Goal: Information Seeking & Learning: Find specific page/section

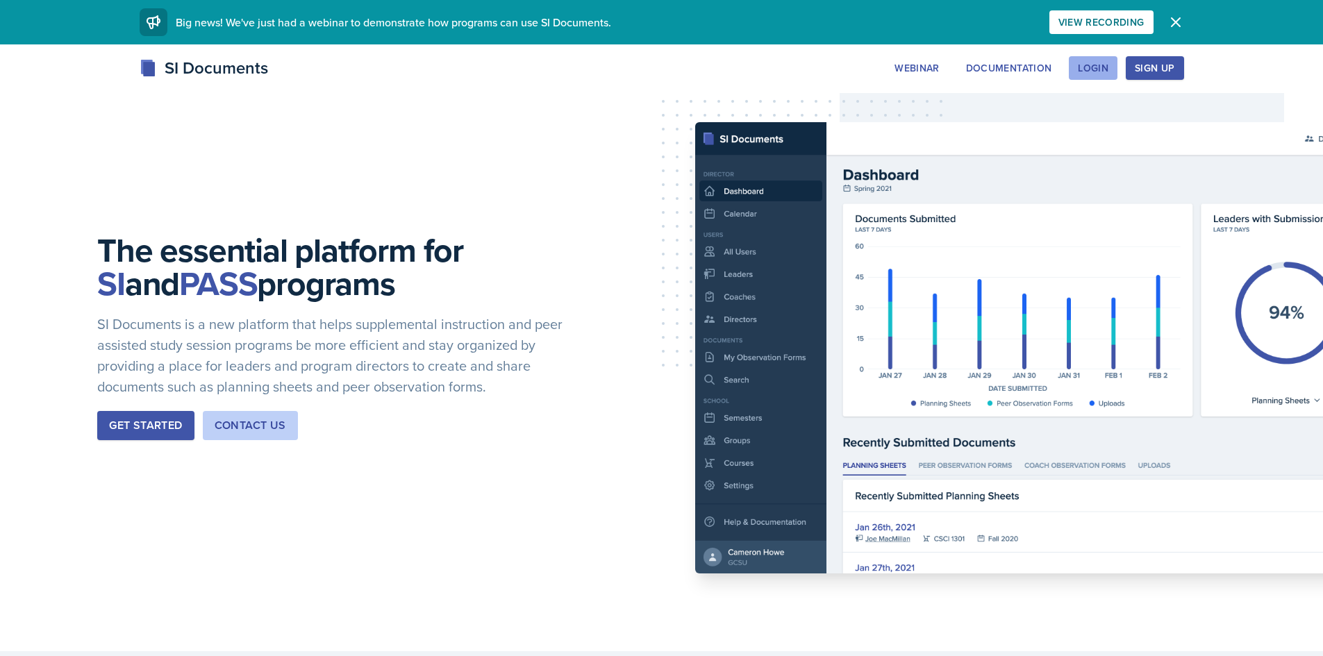
click at [1092, 59] on button "Login" at bounding box center [1093, 68] width 49 height 24
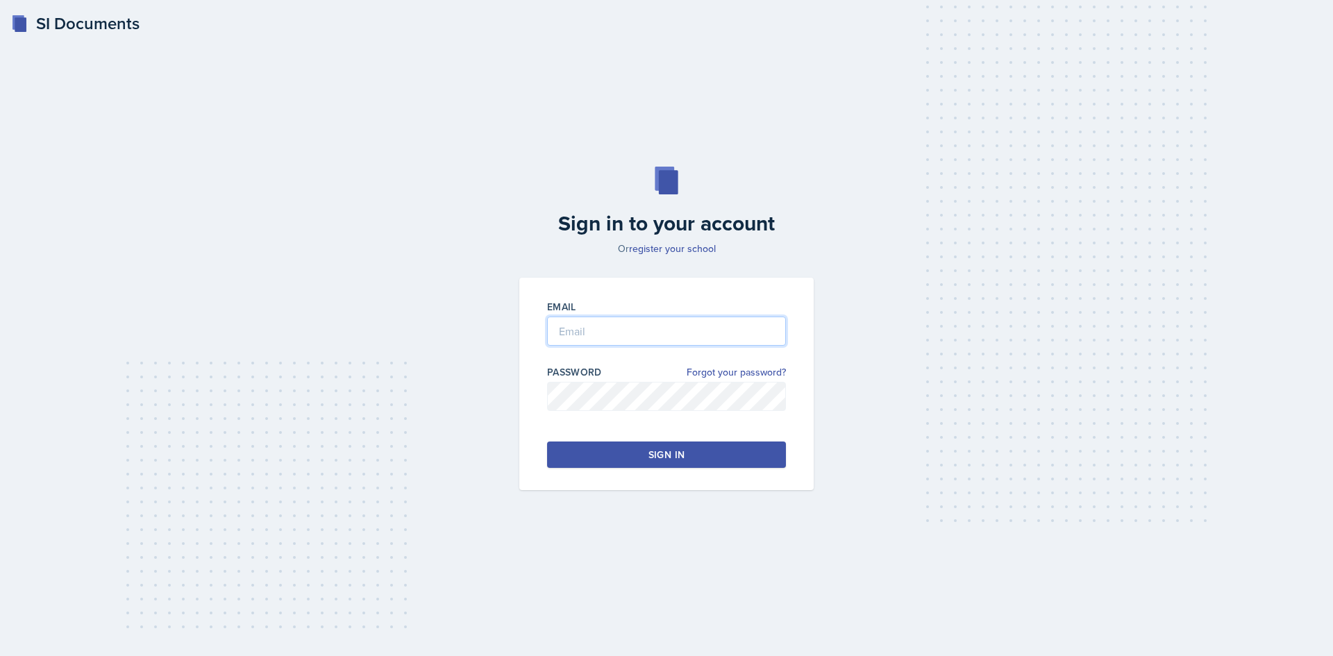
type input "[EMAIL_ADDRESS][DOMAIN_NAME]"
click at [665, 449] on div "Sign in" at bounding box center [667, 455] width 36 height 14
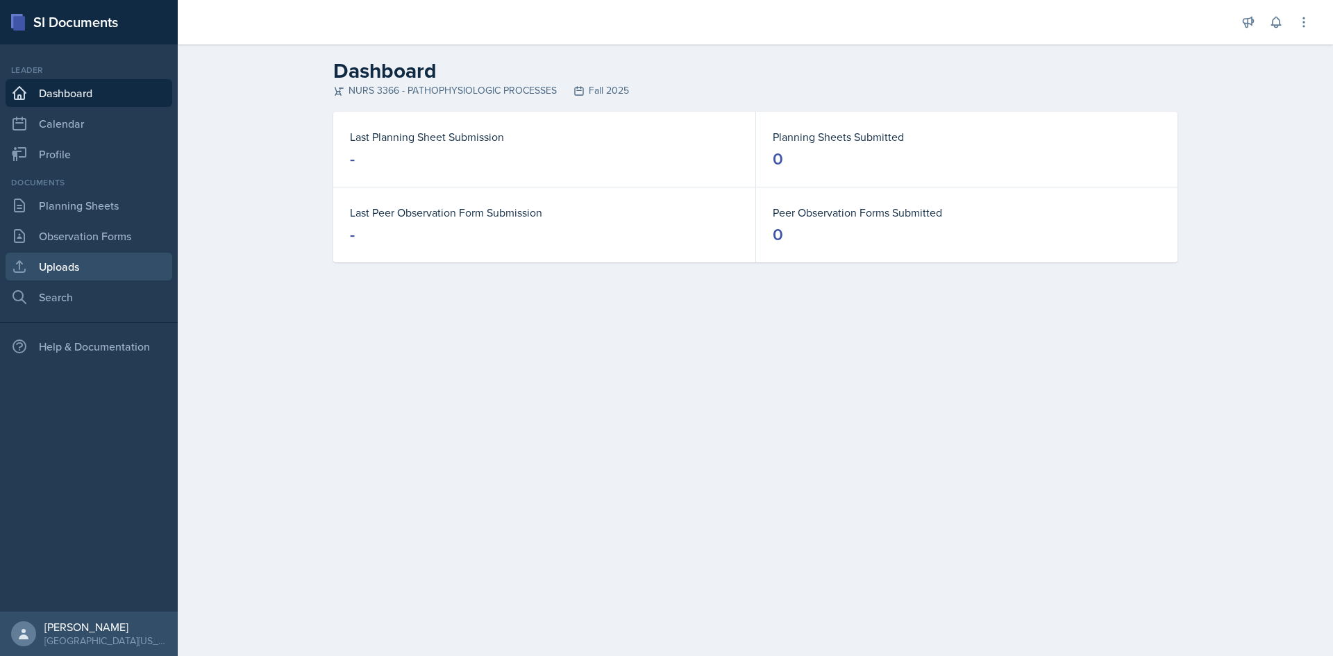
click at [119, 269] on link "Uploads" at bounding box center [89, 267] width 167 height 28
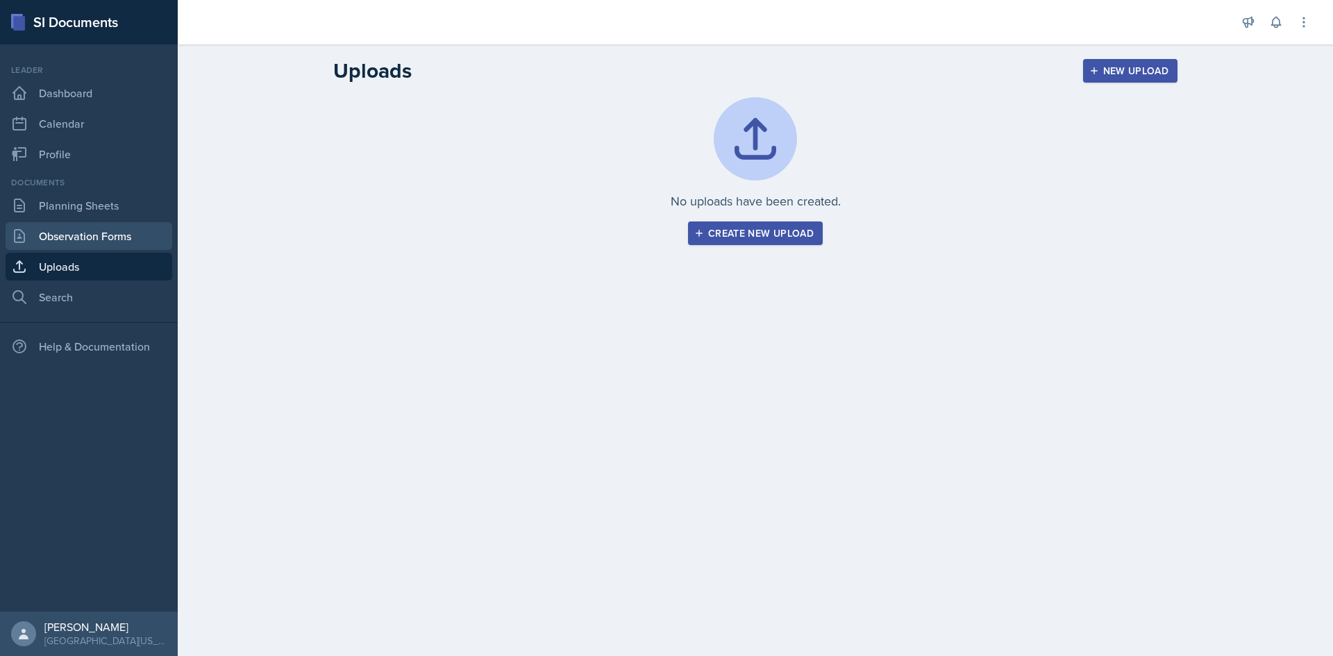
click at [110, 237] on link "Observation Forms" at bounding box center [89, 236] width 167 height 28
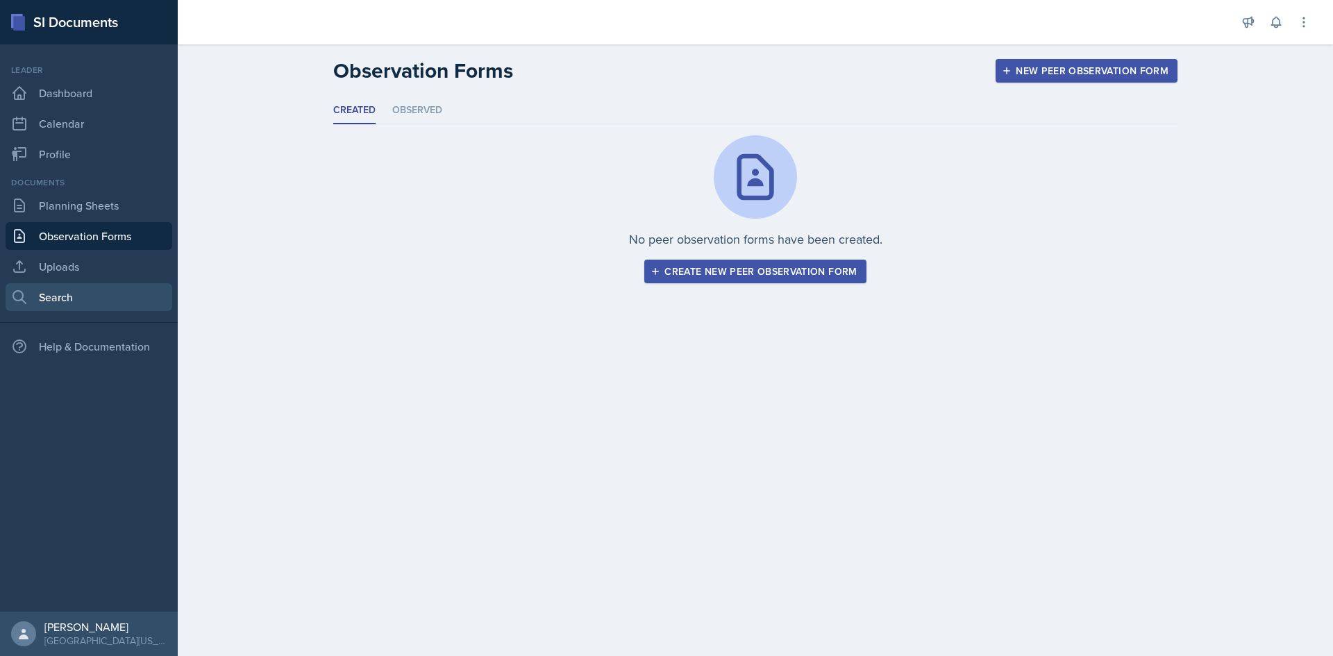
click at [81, 295] on link "Search" at bounding box center [89, 297] width 167 height 28
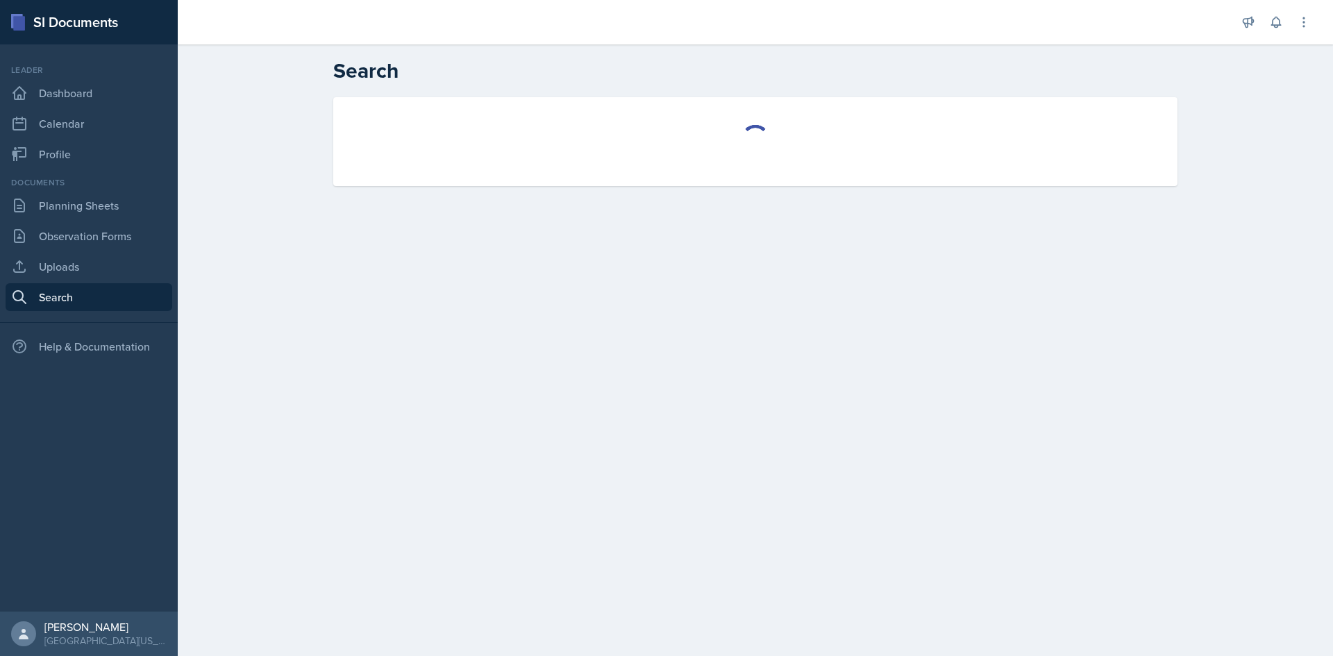
select select "all"
select select "1"
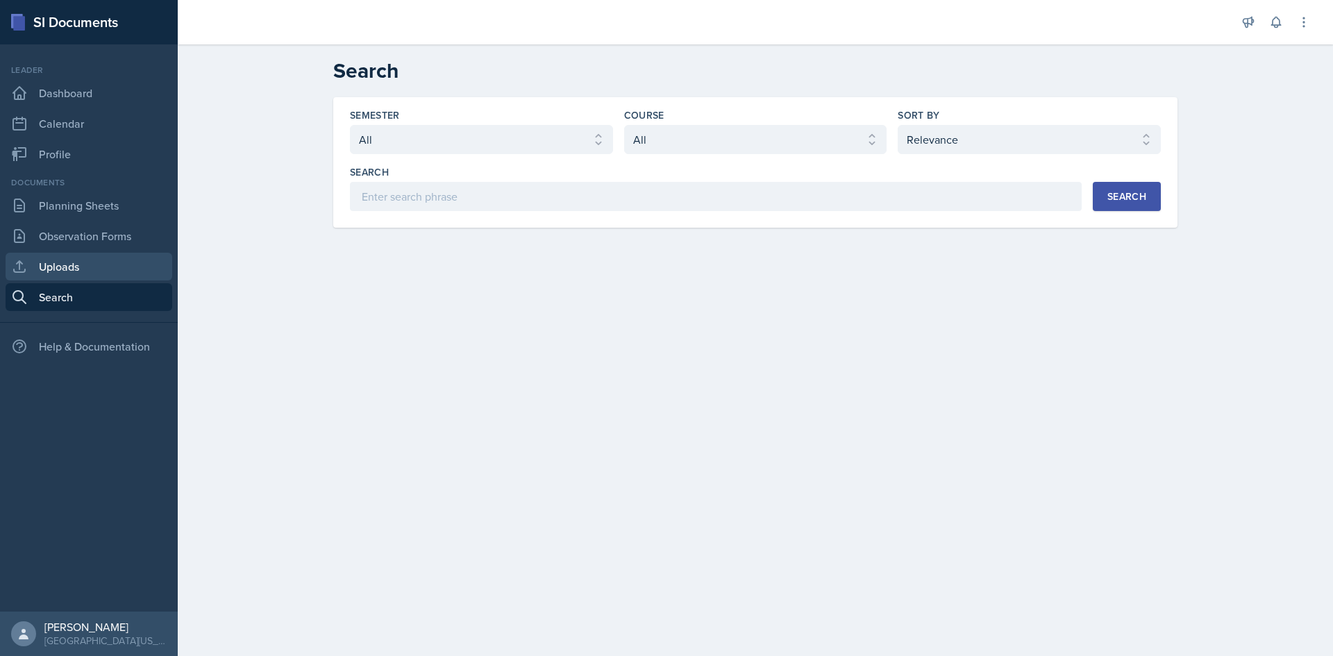
click at [102, 263] on link "Uploads" at bounding box center [89, 267] width 167 height 28
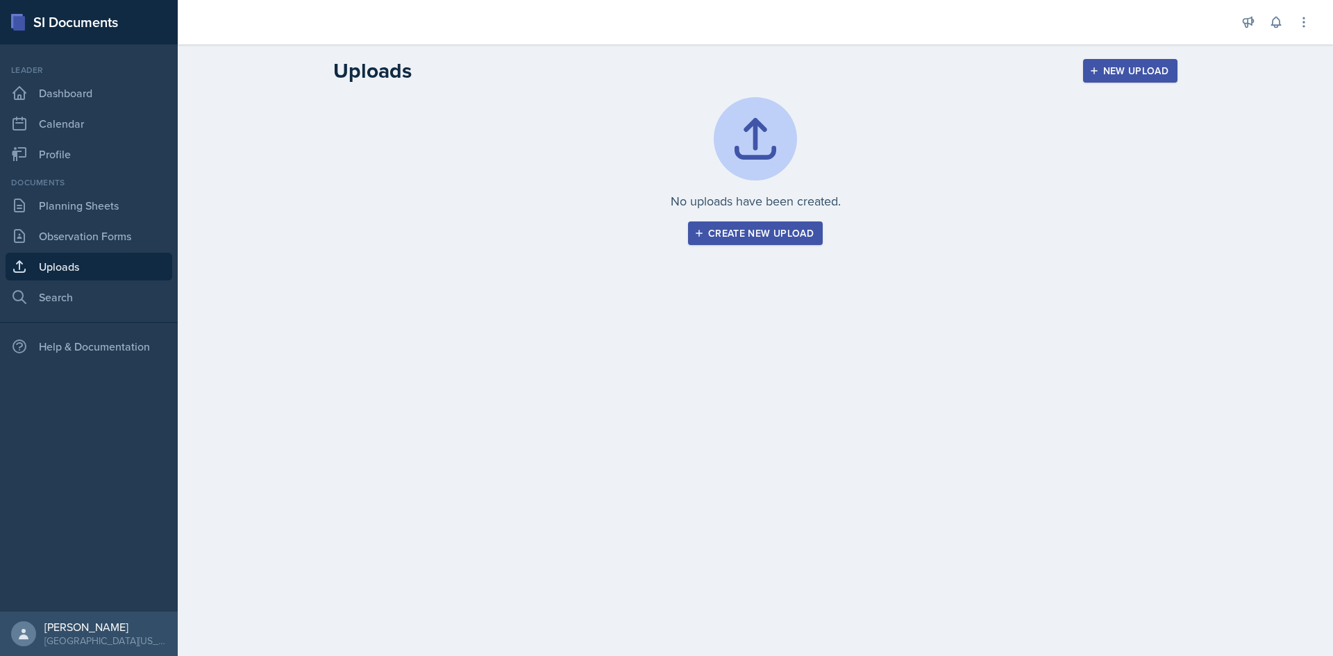
click at [1321, 15] on div "Announcements Planning Sheets [DATE] 8:48 AM Hi Everyone! Make sure you're comp…" at bounding box center [755, 22] width 1155 height 44
click at [1310, 17] on icon at bounding box center [1304, 22] width 14 height 14
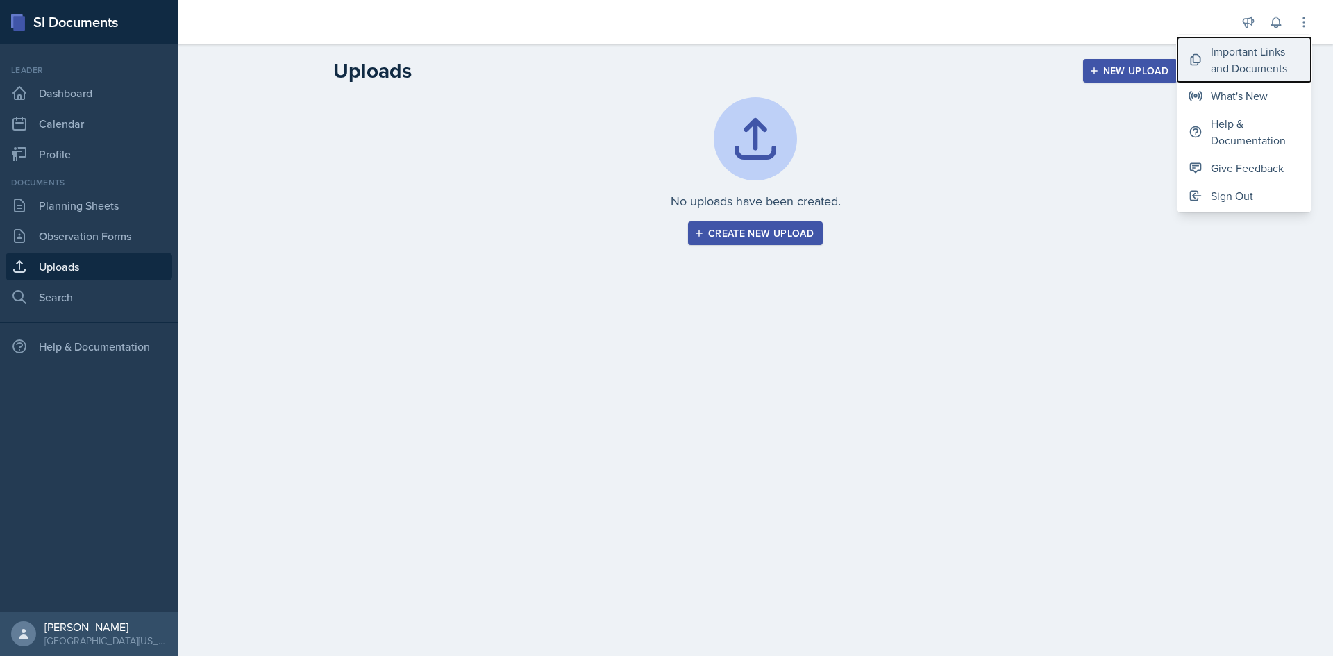
click at [1254, 62] on div "Important Links and Documents" at bounding box center [1255, 59] width 89 height 33
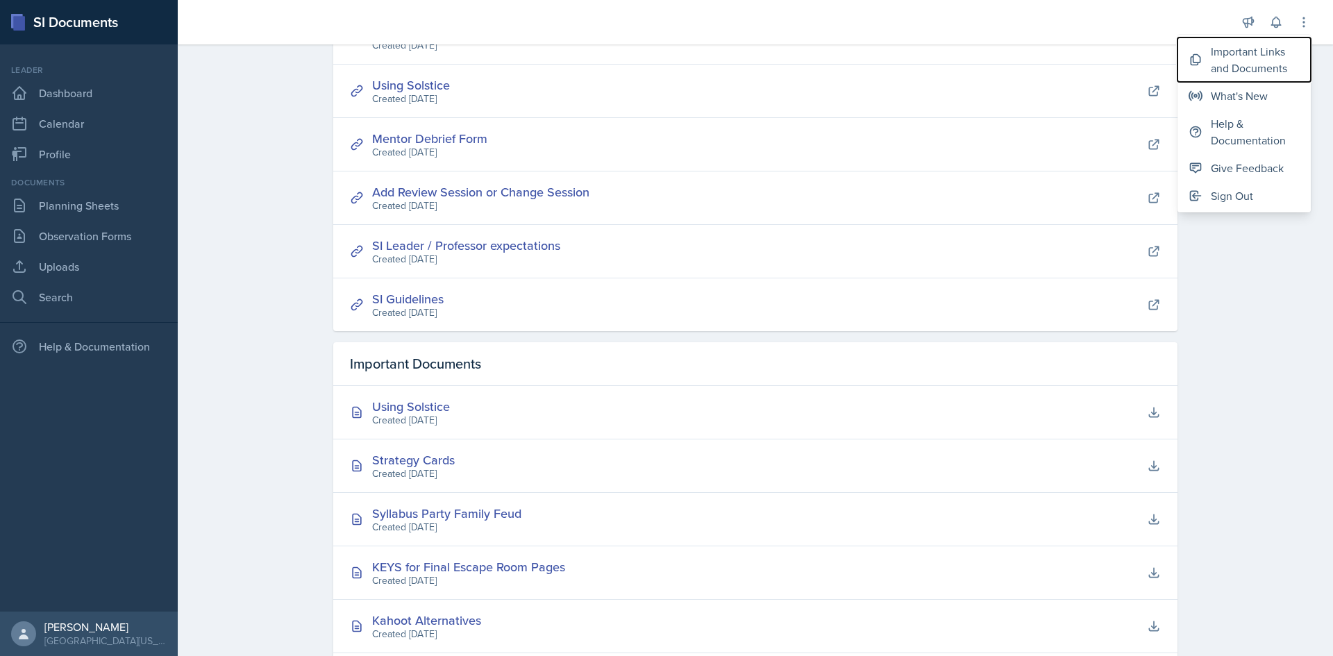
scroll to position [128, 0]
click at [521, 245] on link "SI Leader / Professor expectations" at bounding box center [466, 247] width 188 height 17
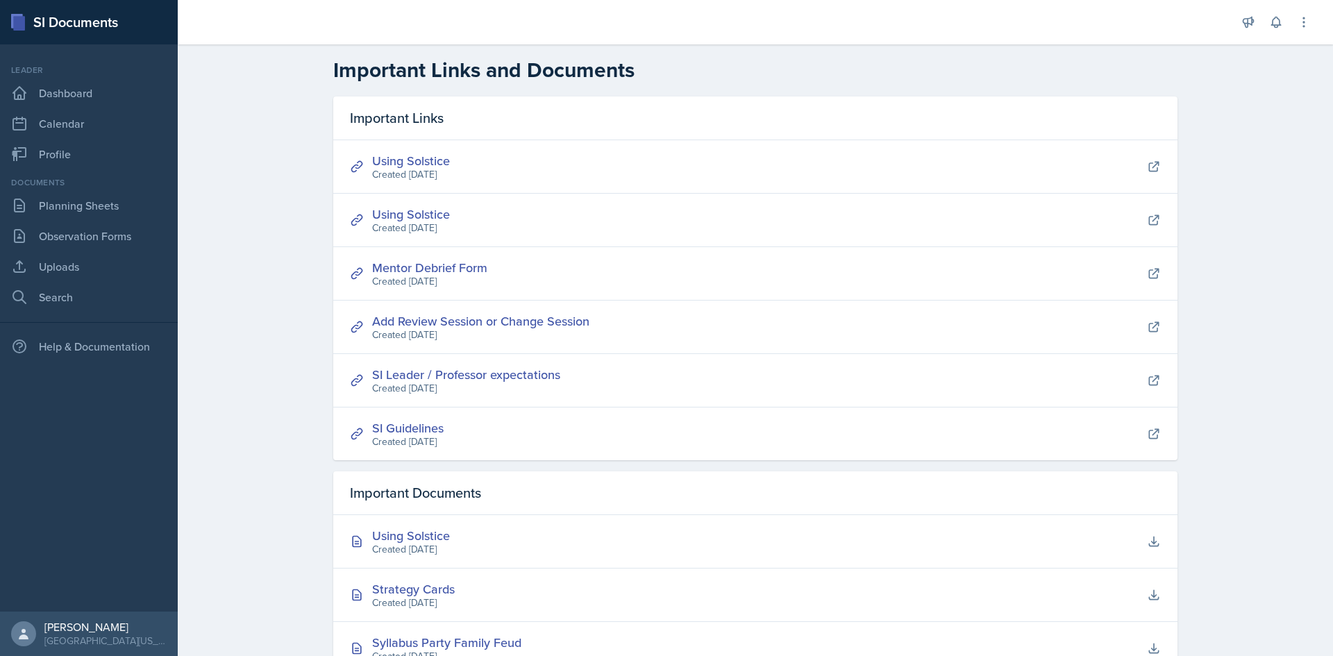
scroll to position [0, 0]
